Goal: Task Accomplishment & Management: Manage account settings

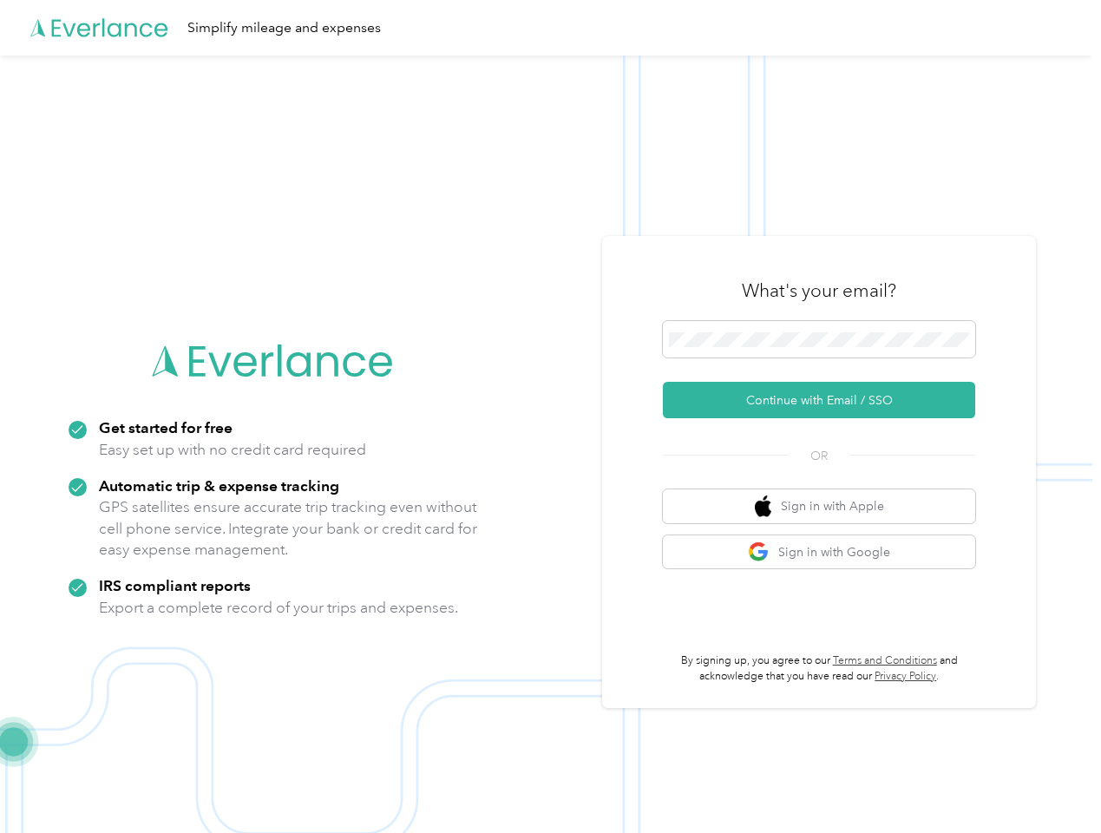
click at [550, 416] on img at bounding box center [546, 472] width 1092 height 833
click at [550, 28] on div "Simplify mileage and expenses" at bounding box center [546, 28] width 1092 height 56
click at [826, 400] on button "Continue with Email / SSO" at bounding box center [819, 400] width 312 height 36
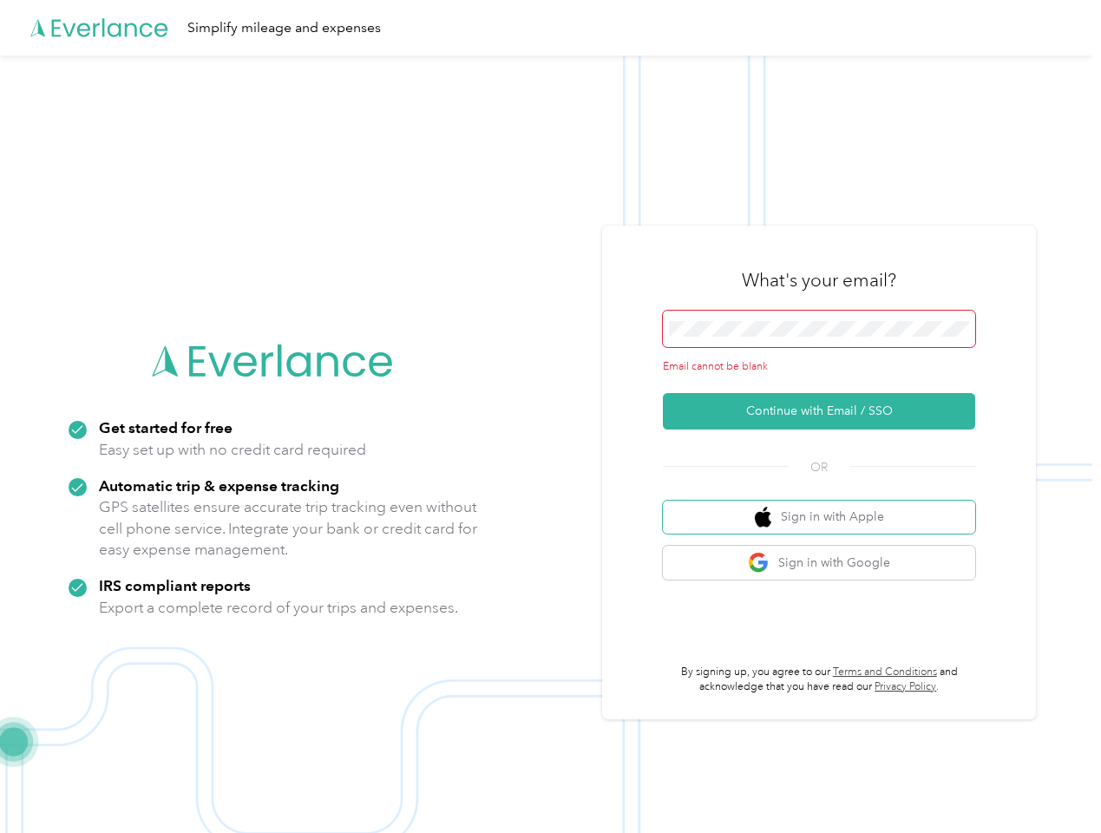
click at [826, 506] on button "Sign in with Apple" at bounding box center [819, 517] width 312 height 34
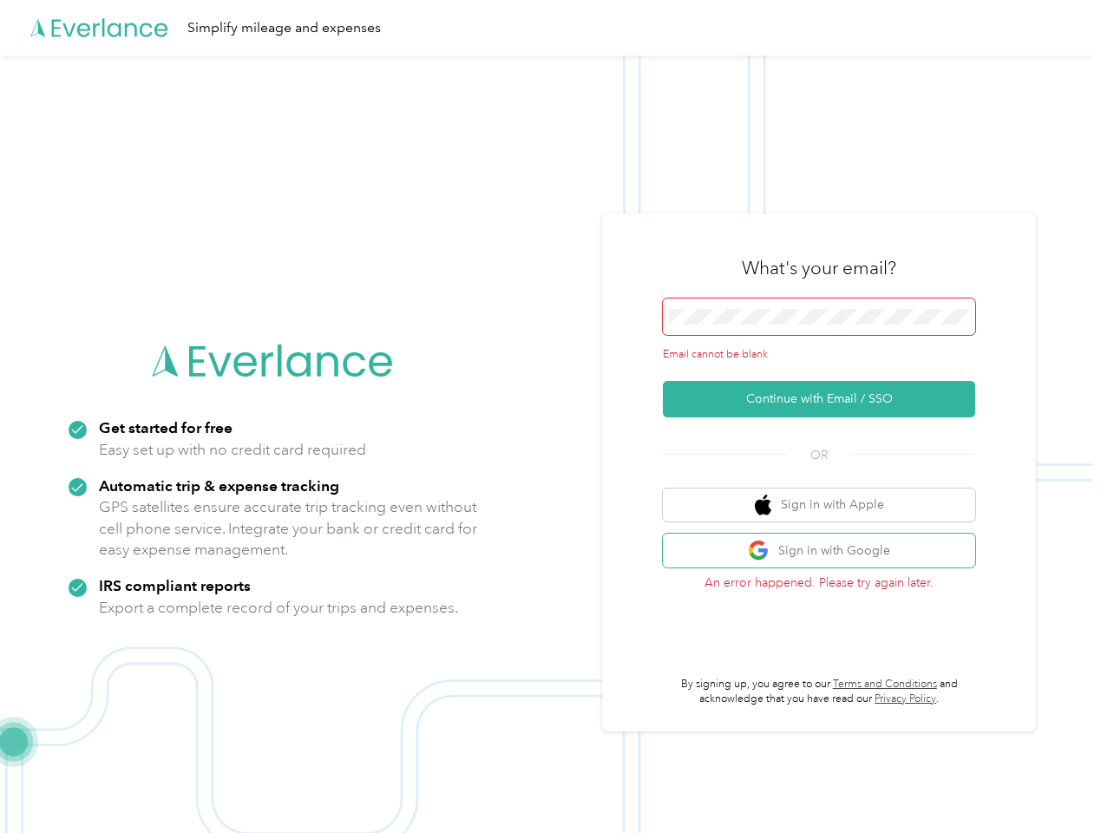
click at [826, 552] on button "Sign in with Google" at bounding box center [819, 550] width 312 height 34
